Goal: Task Accomplishment & Management: Use online tool/utility

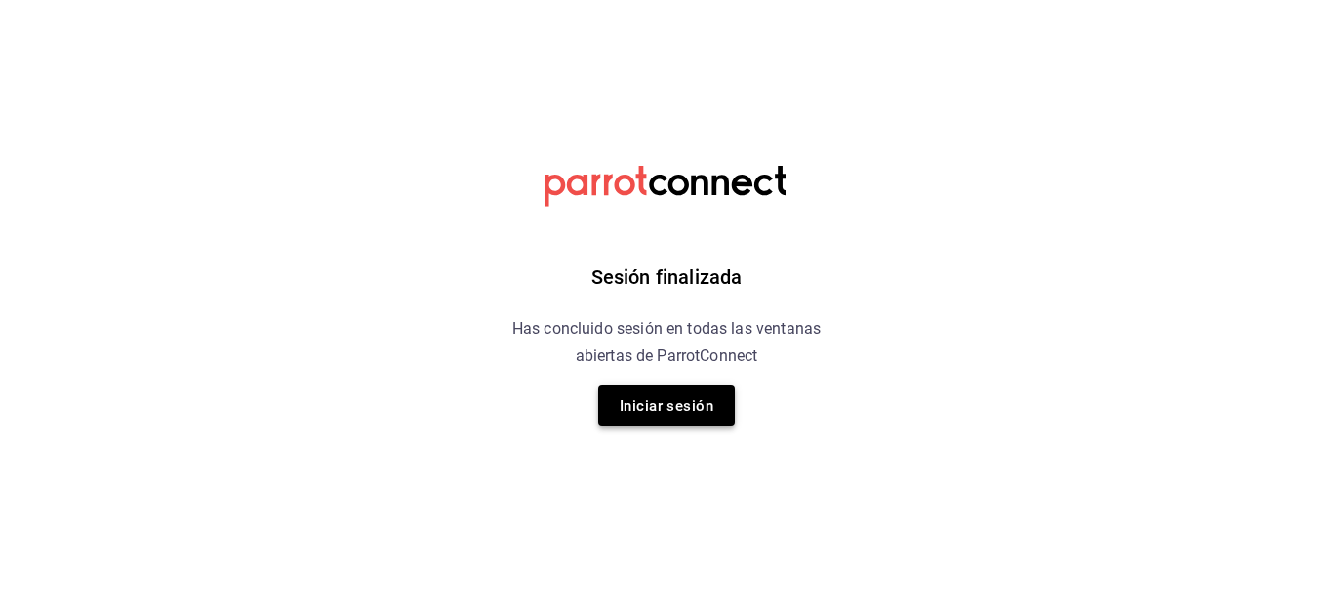
click at [693, 415] on button "Iniciar sesión" at bounding box center [666, 405] width 137 height 41
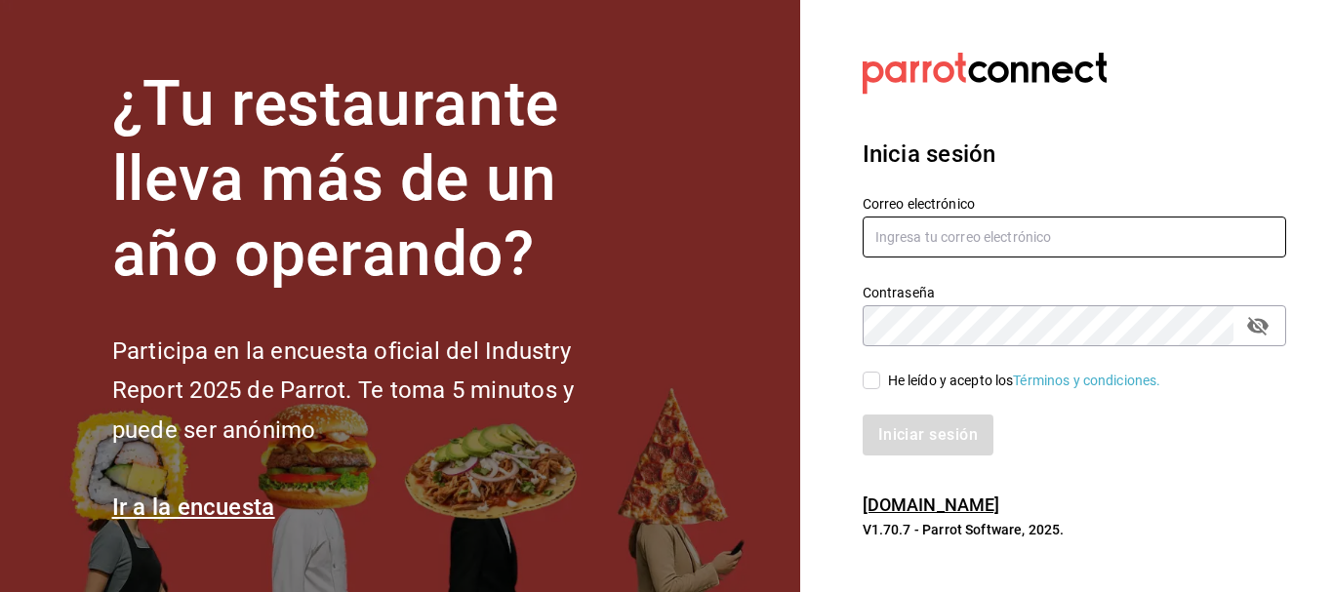
type input "[PERSON_NAME][EMAIL_ADDRESS][DOMAIN_NAME]"
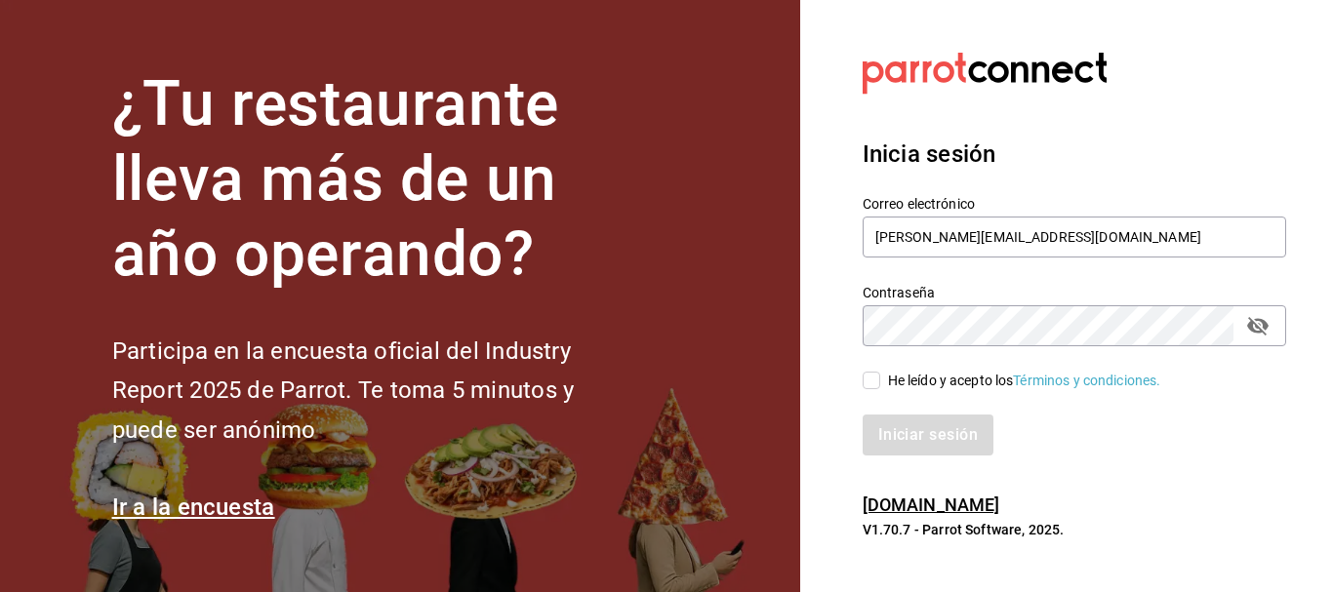
click at [878, 378] on input "He leído y acepto los Términos y condiciones." at bounding box center [871, 381] width 18 height 18
checkbox input "true"
click at [935, 431] on button "Iniciar sesión" at bounding box center [928, 435] width 133 height 41
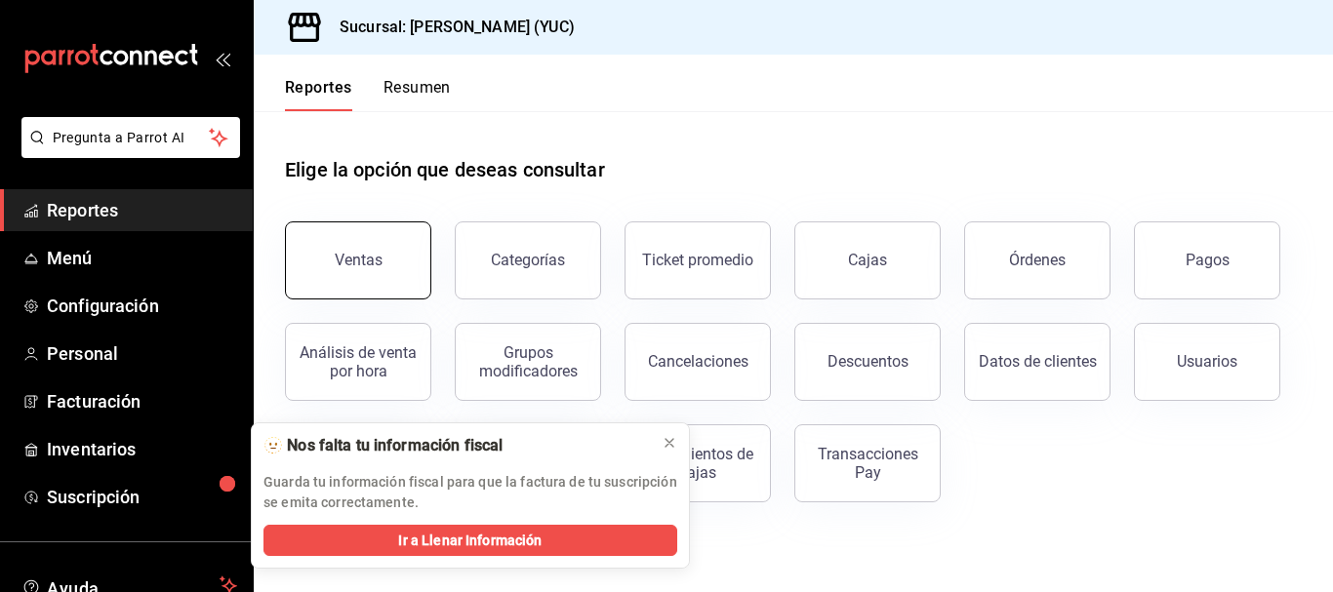
click at [369, 248] on button "Ventas" at bounding box center [358, 260] width 146 height 78
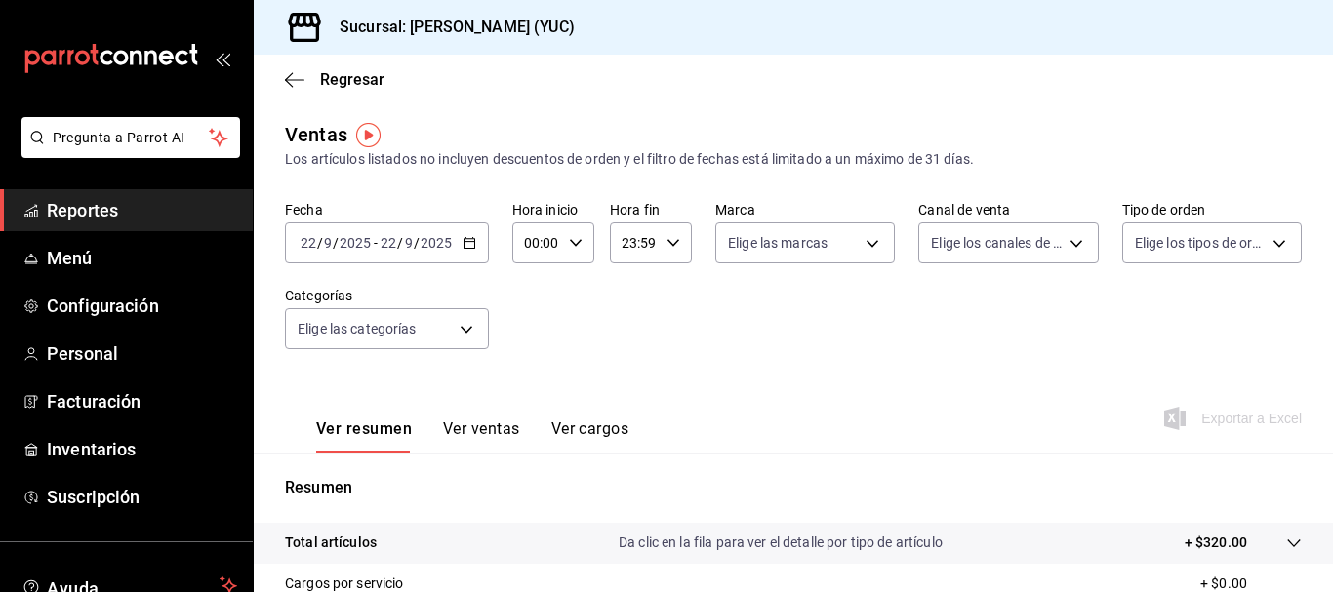
click at [669, 444] on div "Ver resumen Ver ventas Ver cargos Exportar a Excel" at bounding box center [793, 413] width 1079 height 80
click at [484, 423] on button "Ver ventas" at bounding box center [481, 436] width 77 height 33
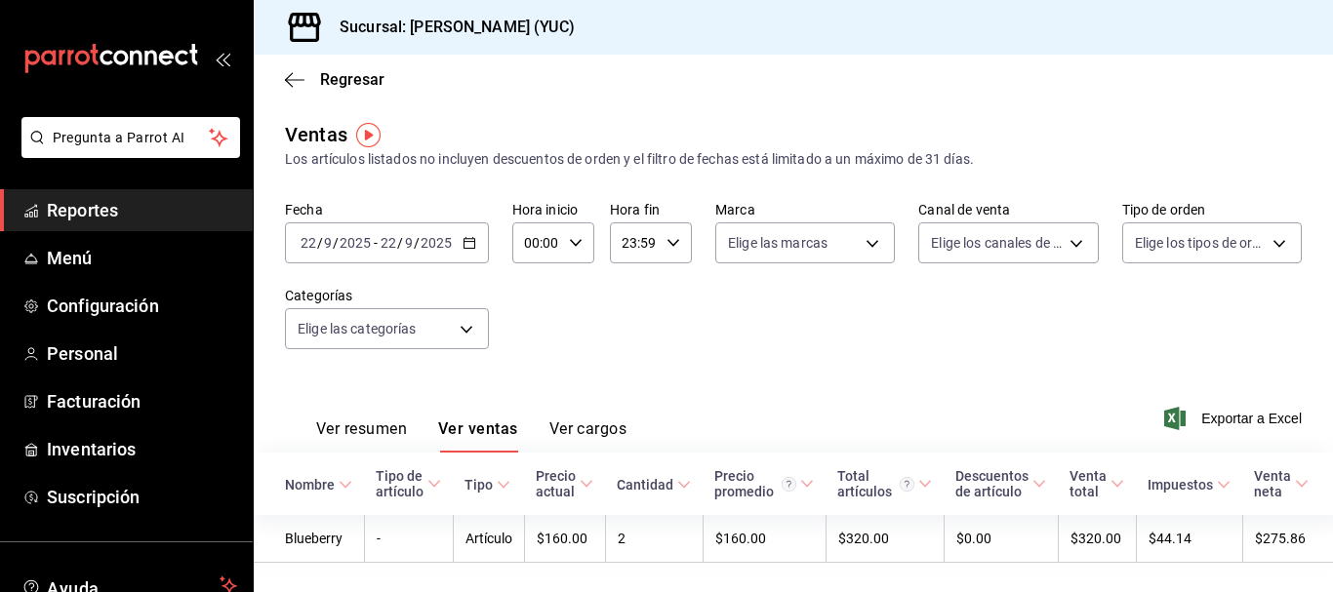
click at [460, 242] on div "2025-09-22 22 / 9 / 2025 - 2025-09-22 22 / 9 / 2025" at bounding box center [387, 242] width 204 height 41
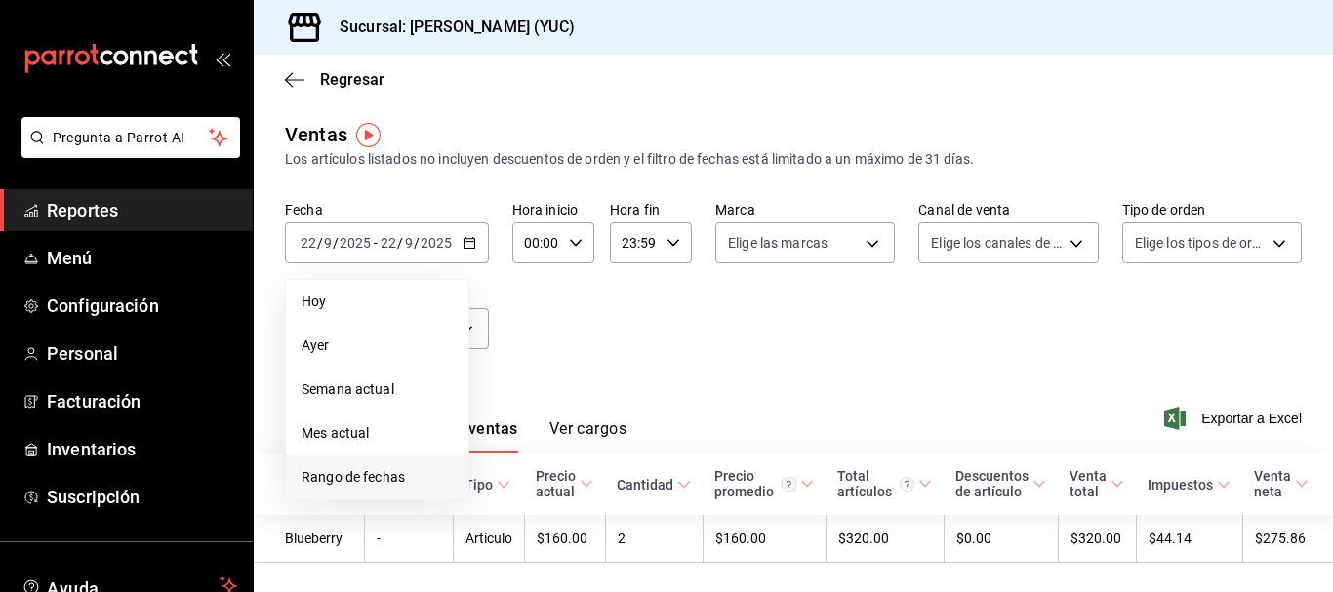
click at [380, 478] on span "Rango de fechas" at bounding box center [376, 477] width 151 height 20
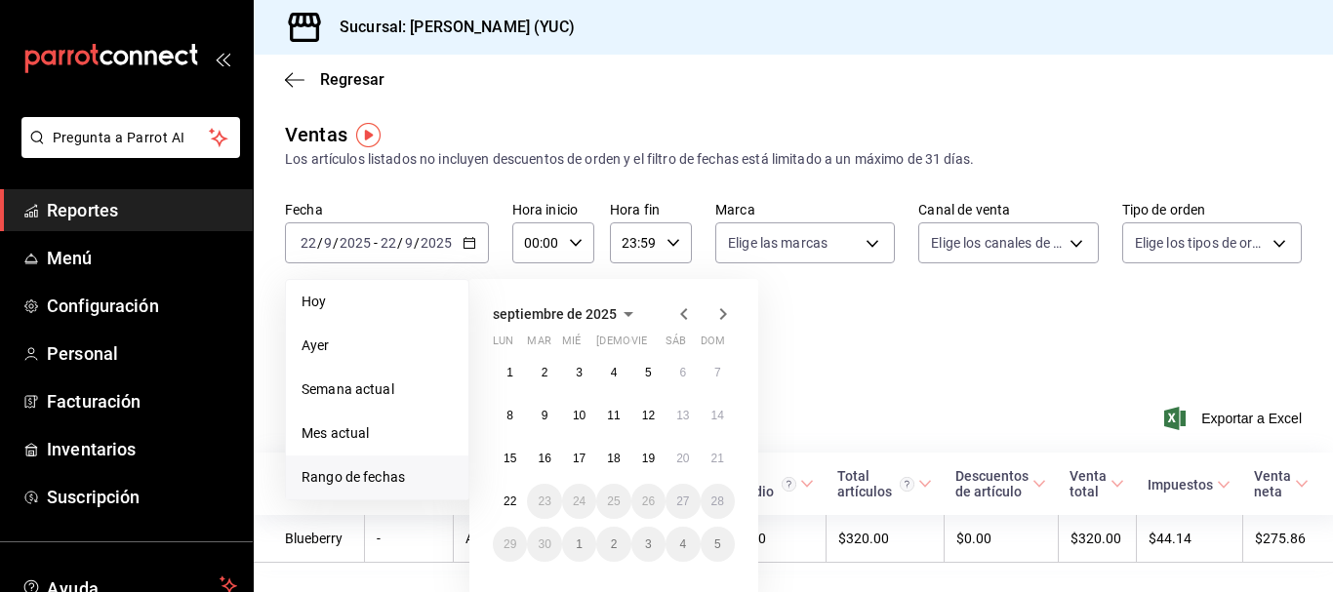
click at [686, 319] on icon "button" at bounding box center [683, 314] width 7 height 12
click at [646, 370] on abbr "1" at bounding box center [648, 373] width 7 height 14
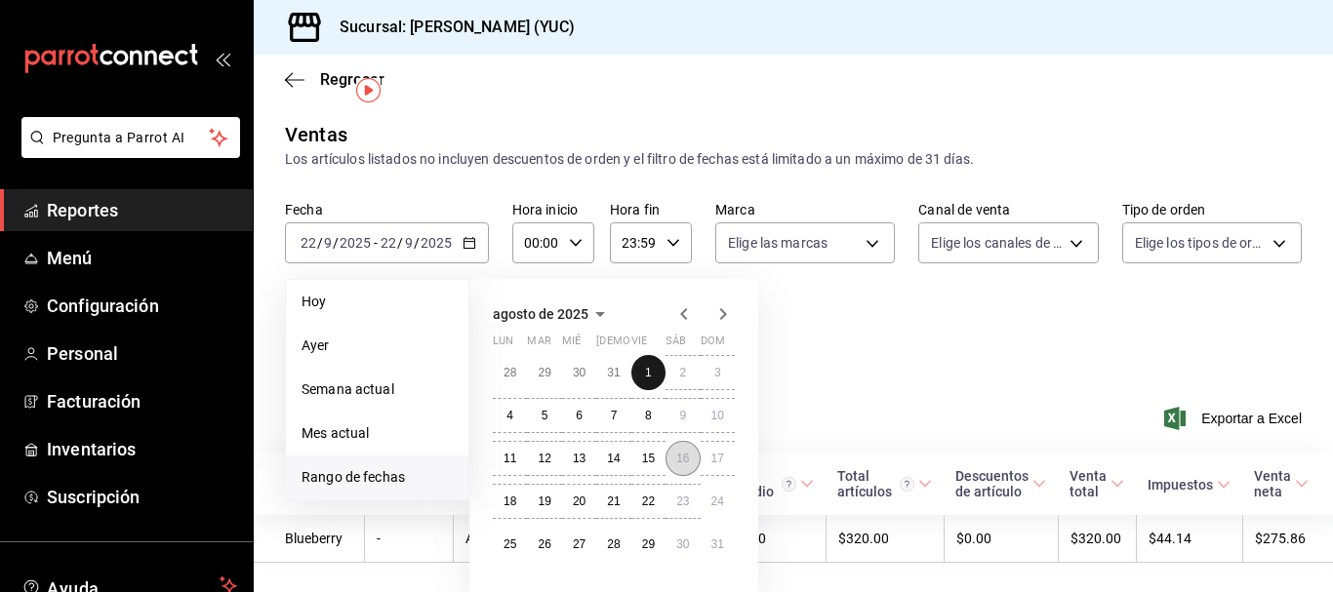
scroll to position [51, 0]
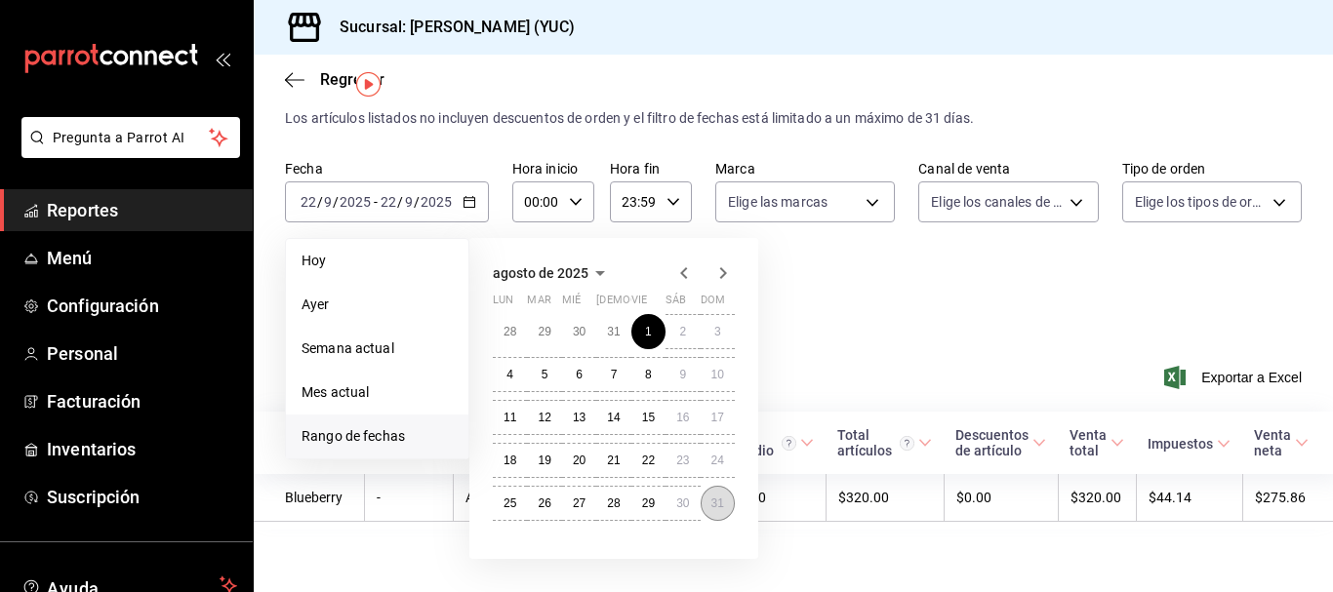
click at [717, 497] on abbr "31" at bounding box center [717, 504] width 13 height 14
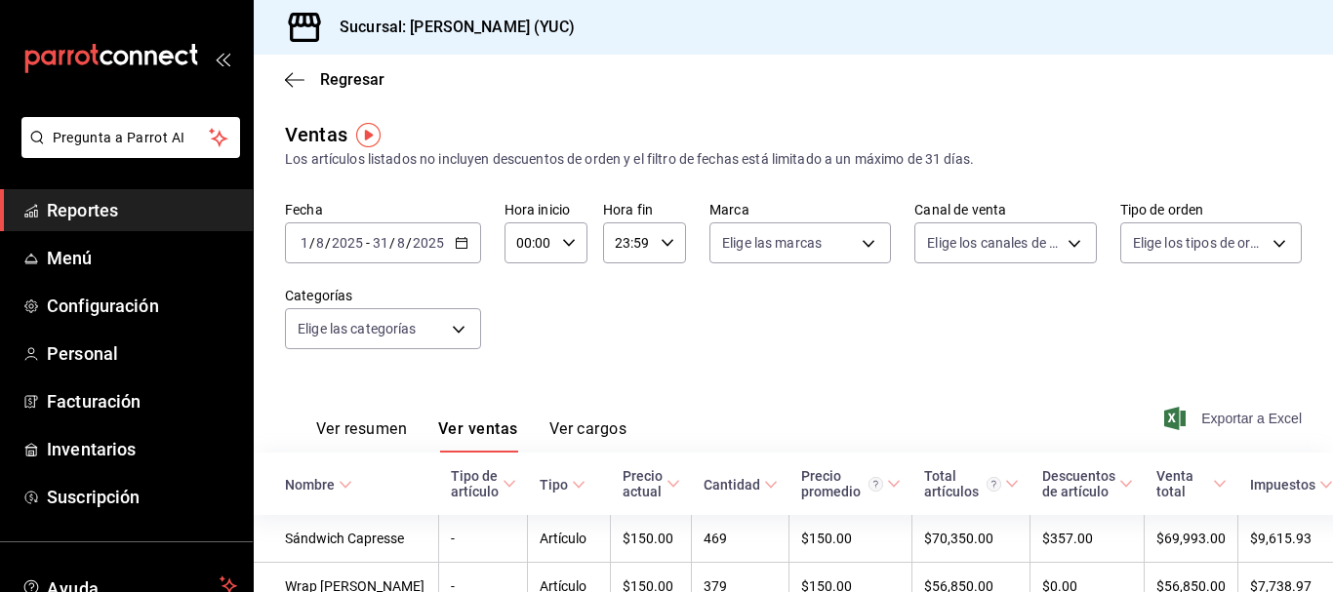
click at [1211, 422] on span "Exportar a Excel" at bounding box center [1235, 418] width 134 height 23
